Goal: Information Seeking & Learning: Learn about a topic

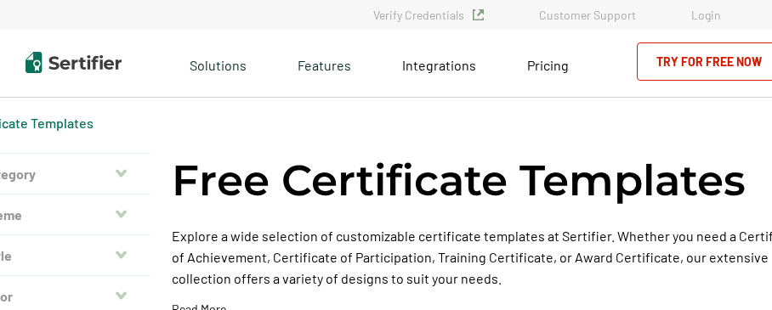
scroll to position [271, 0]
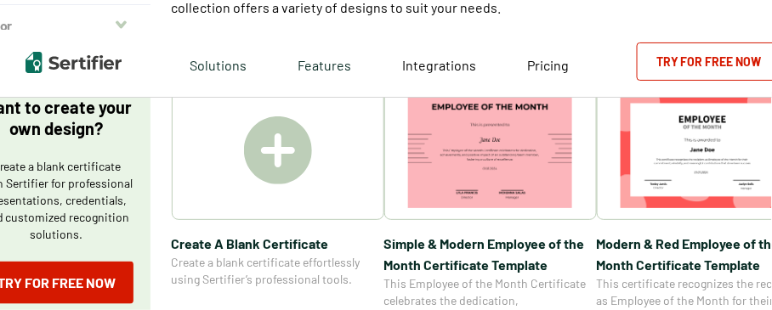
click at [723, 174] on img at bounding box center [703, 150] width 165 height 117
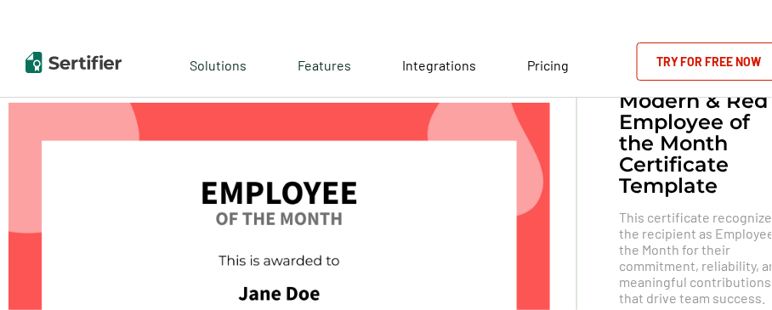
scroll to position [67, 0]
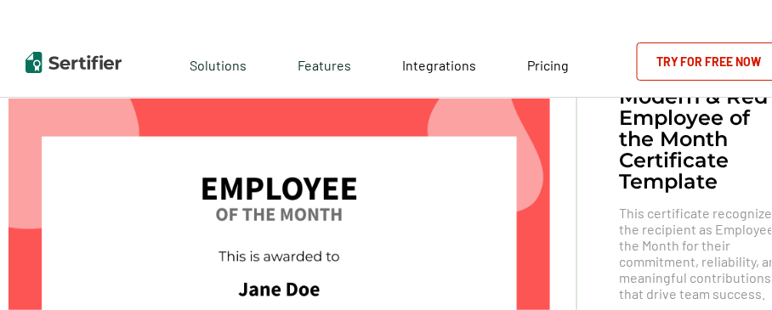
click at [378, 235] on img at bounding box center [279, 290] width 541 height 383
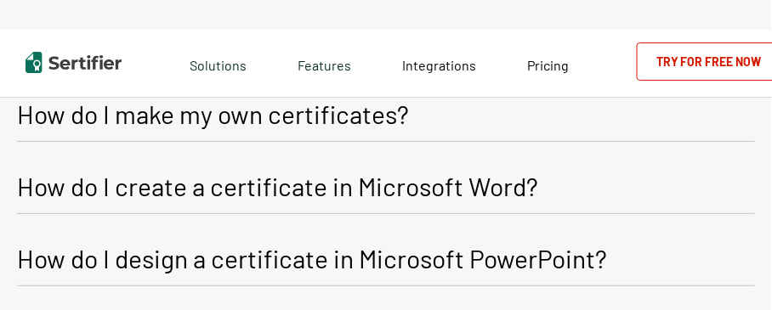
scroll to position [1166, 0]
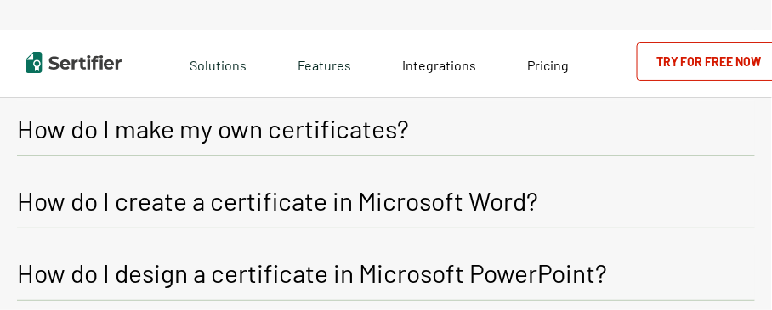
click at [243, 205] on p "How do I create a certificate in Microsoft Word?" at bounding box center [277, 200] width 521 height 31
click at [278, 202] on p "How do I create a certificate in Microsoft Word?" at bounding box center [277, 200] width 521 height 31
click at [520, 202] on p "How do I create a certificate in Microsoft Word?" at bounding box center [277, 200] width 521 height 31
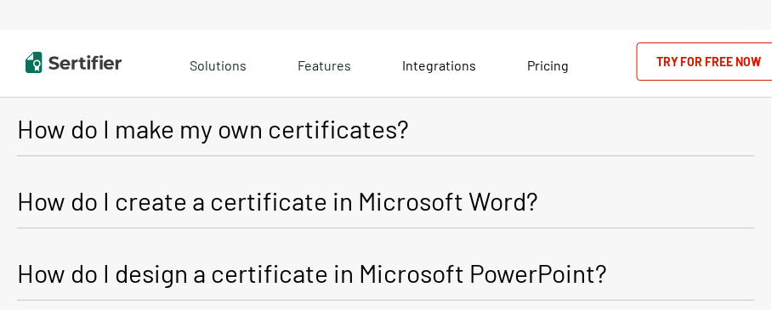
click at [520, 202] on p "How do I create a certificate in Microsoft Word?" at bounding box center [277, 200] width 521 height 31
click at [393, 131] on p "How do I make my own certificates?" at bounding box center [213, 128] width 392 height 31
click at [399, 127] on p "How do I make my own certificates?" at bounding box center [213, 128] width 392 height 31
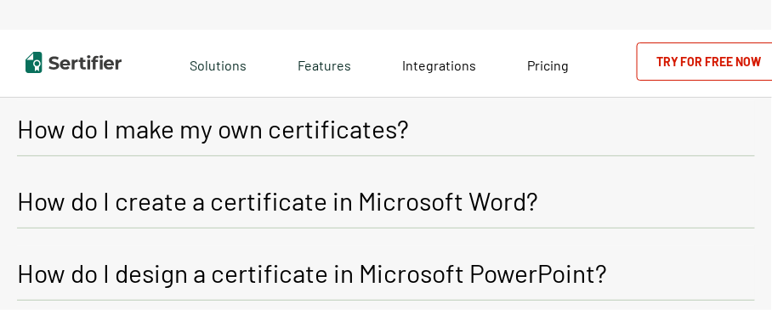
click at [399, 127] on p "How do I make my own certificates?" at bounding box center [213, 128] width 392 height 31
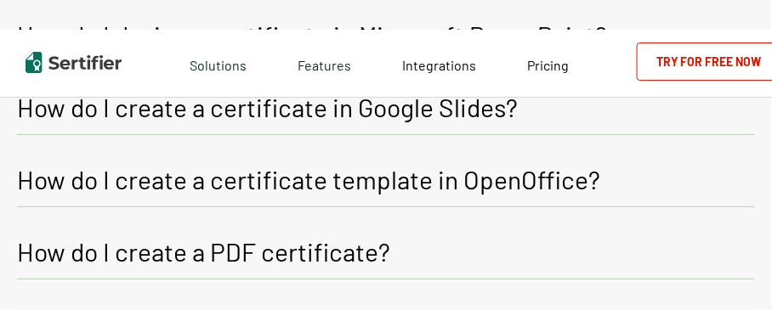
scroll to position [1438, 0]
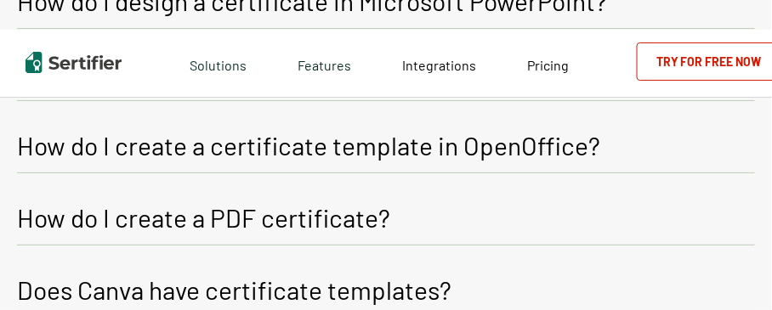
click at [324, 225] on p "How do I create a PDF certificate?" at bounding box center [203, 217] width 373 height 31
click at [321, 213] on p "How do I create a PDF certificate?" at bounding box center [203, 217] width 373 height 31
click at [353, 224] on p "How do I create a PDF certificate?" at bounding box center [203, 217] width 373 height 31
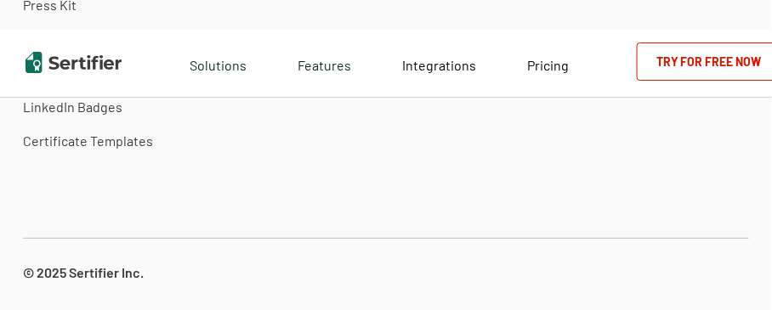
scroll to position [2708, 0]
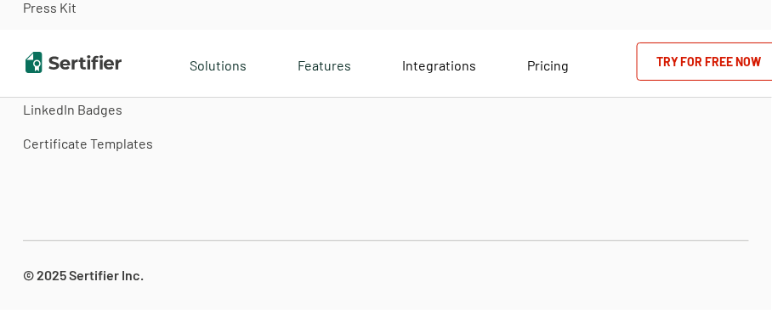
click at [134, 154] on link "Certificate Templates" at bounding box center [96, 144] width 147 height 34
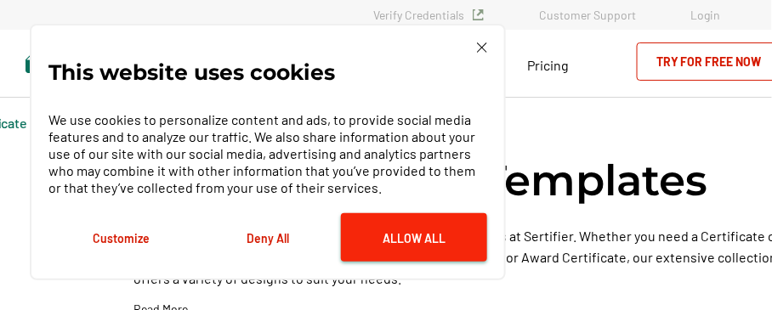
click at [429, 248] on button "Allow All" at bounding box center [414, 238] width 146 height 48
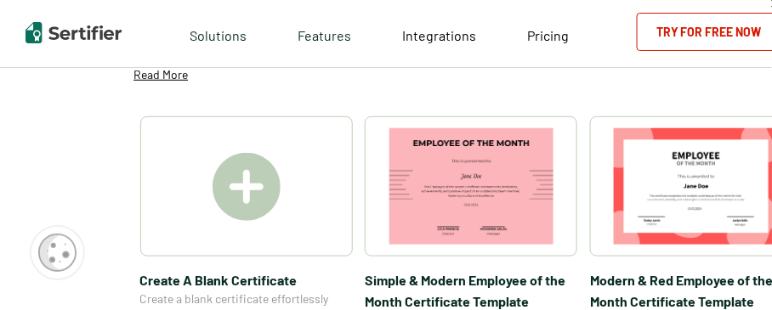
scroll to position [238, 0]
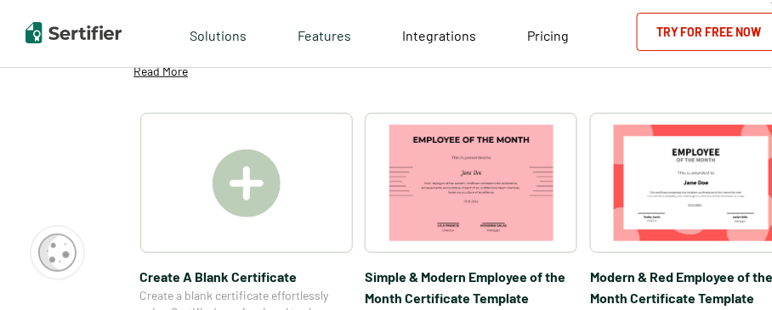
click at [688, 215] on img at bounding box center [696, 183] width 165 height 117
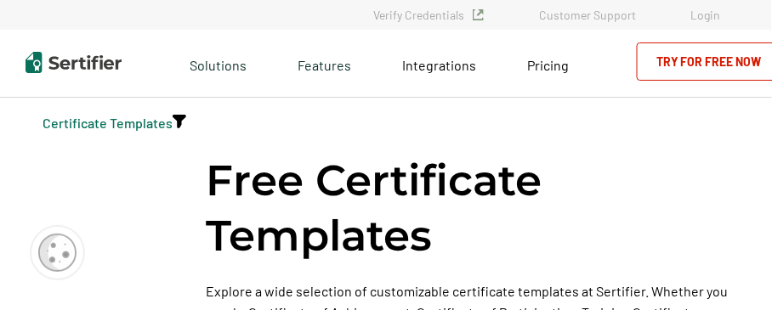
scroll to position [238, 0]
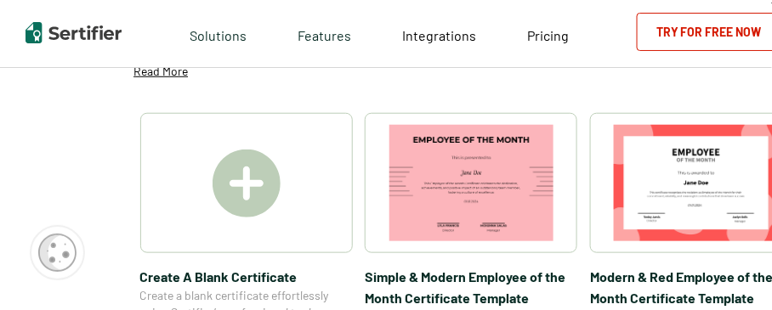
click at [252, 186] on img at bounding box center [247, 184] width 68 height 68
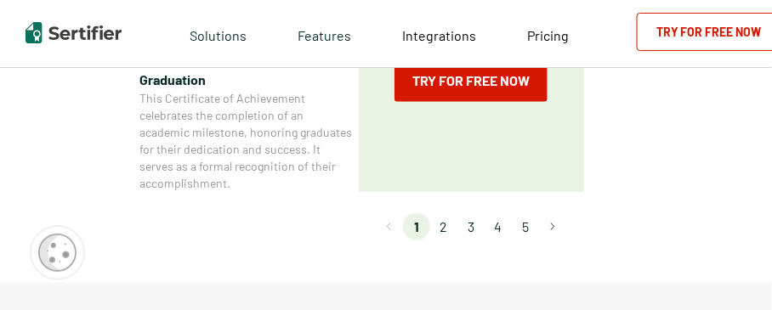
scroll to position [1701, 0]
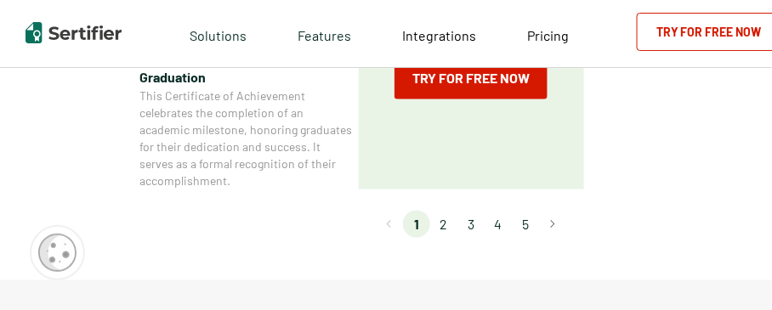
click at [447, 222] on li "2" at bounding box center [443, 224] width 27 height 27
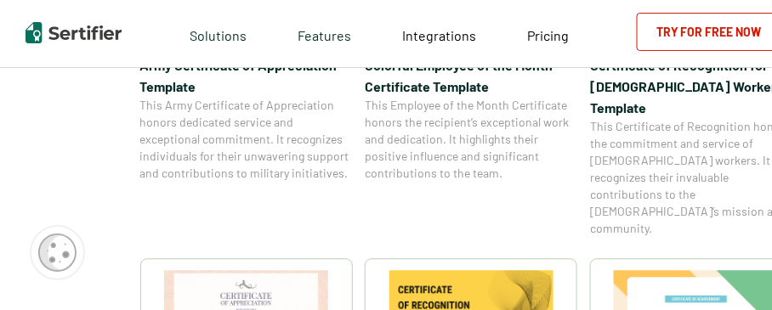
scroll to position [772, 0]
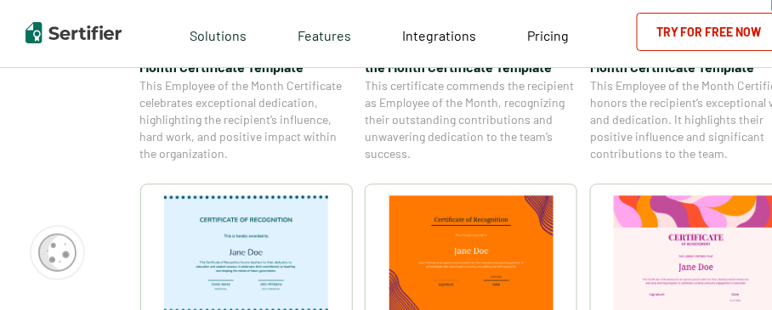
scroll to position [2063, 0]
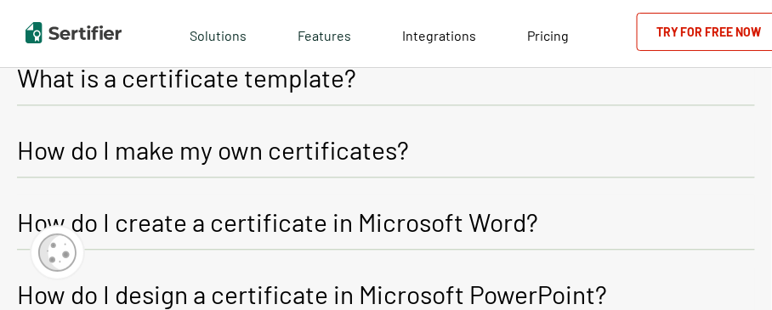
click at [288, 221] on p "How do I create a certificate in Microsoft Word?" at bounding box center [277, 222] width 521 height 31
